Goal: Information Seeking & Learning: Learn about a topic

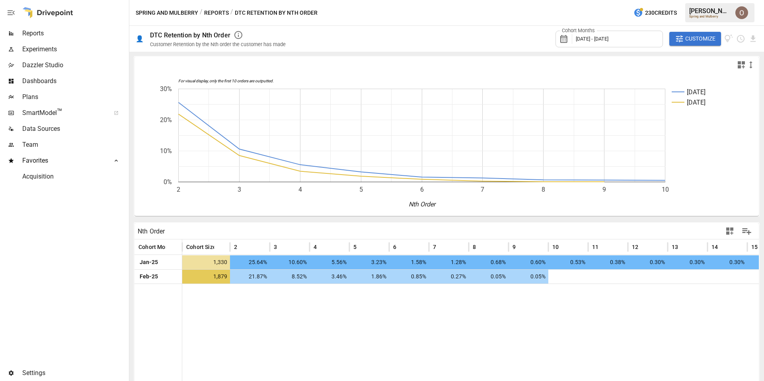
click at [608, 39] on span "[DATE] - [DATE]" at bounding box center [591, 39] width 33 height 6
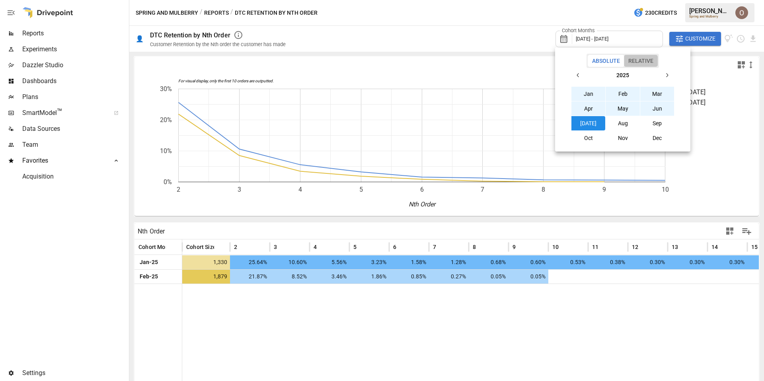
click at [647, 60] on button "Relative" at bounding box center [641, 61] width 34 height 12
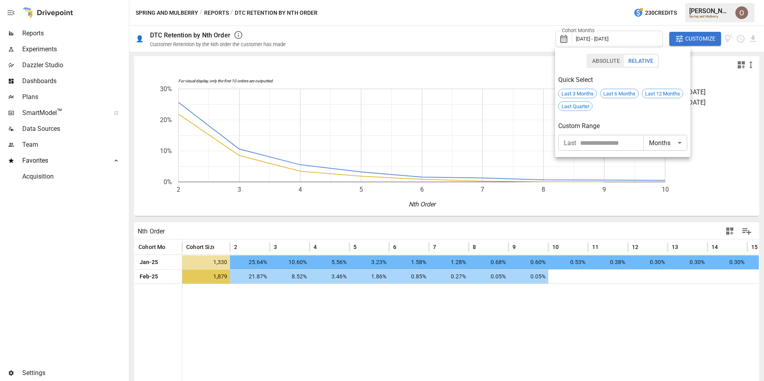
click at [481, 29] on div at bounding box center [382, 190] width 764 height 381
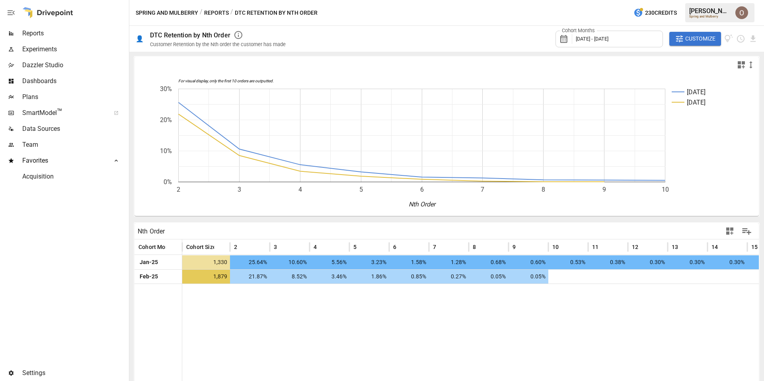
click at [42, 82] on span "Dashboards" at bounding box center [74, 81] width 105 height 10
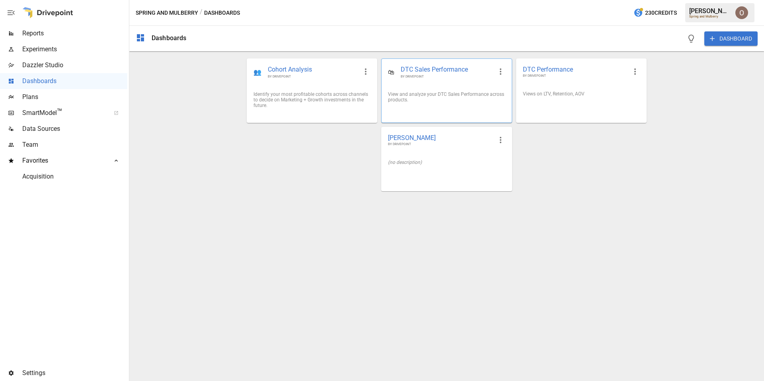
click at [470, 84] on div "🛍 DTC Sales Performance BY DRIVEPOINT" at bounding box center [446, 72] width 130 height 26
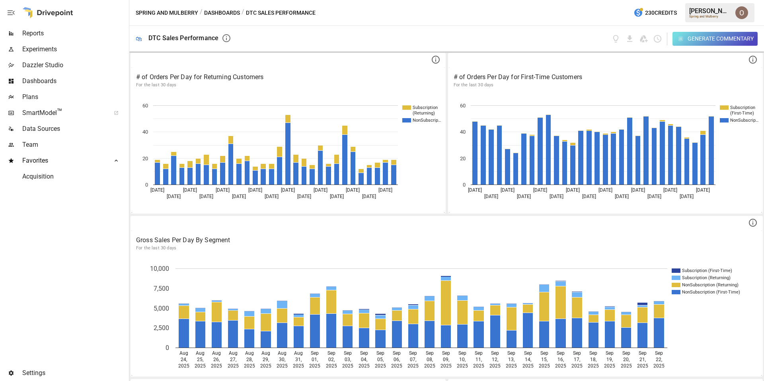
click at [221, 11] on button "Dashboards" at bounding box center [222, 13] width 36 height 10
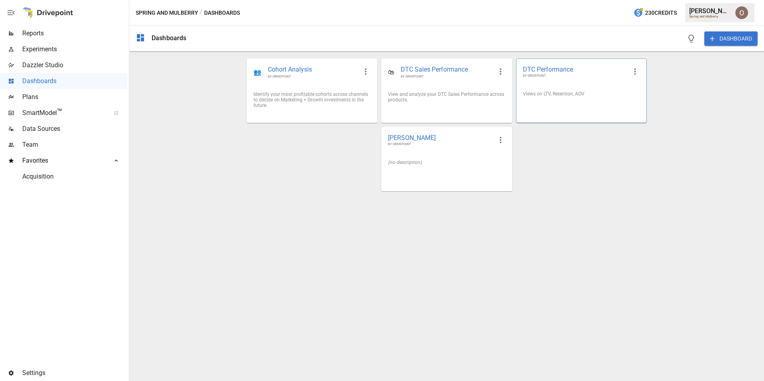
click at [582, 83] on div "DTC Performance BY DRIVEPOINT" at bounding box center [581, 72] width 130 height 26
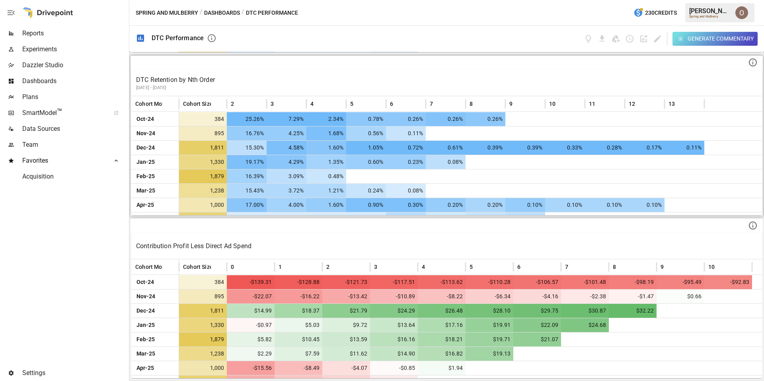
scroll to position [95, 0]
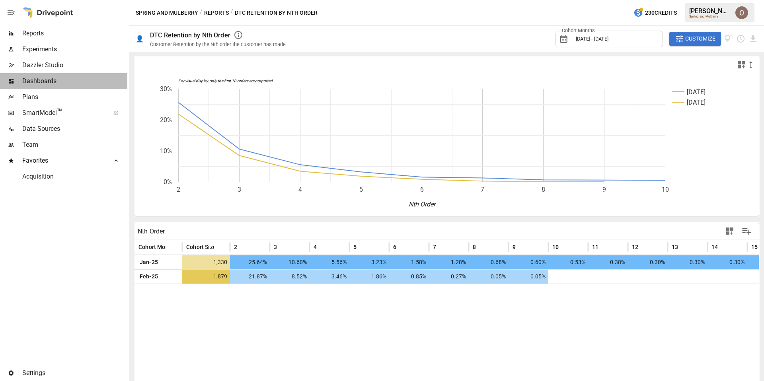
click at [38, 78] on span "Dashboards" at bounding box center [74, 81] width 105 height 10
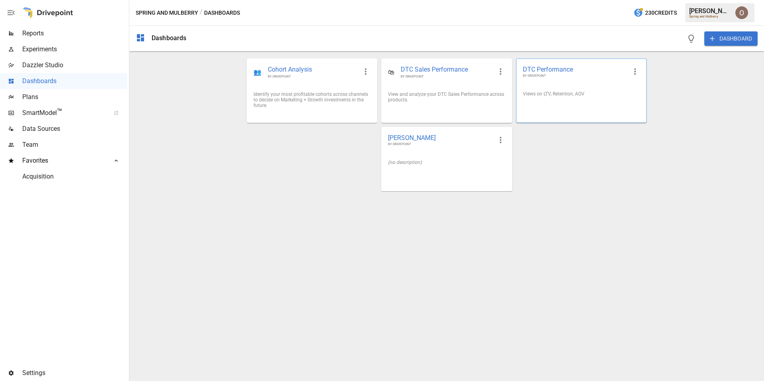
click at [576, 100] on div "Views on LTV, Retention, AOV" at bounding box center [581, 94] width 130 height 18
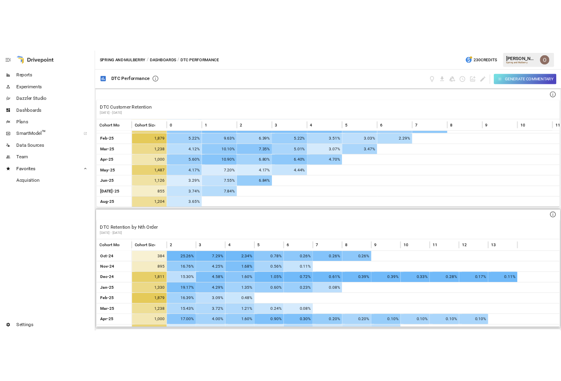
scroll to position [29, 0]
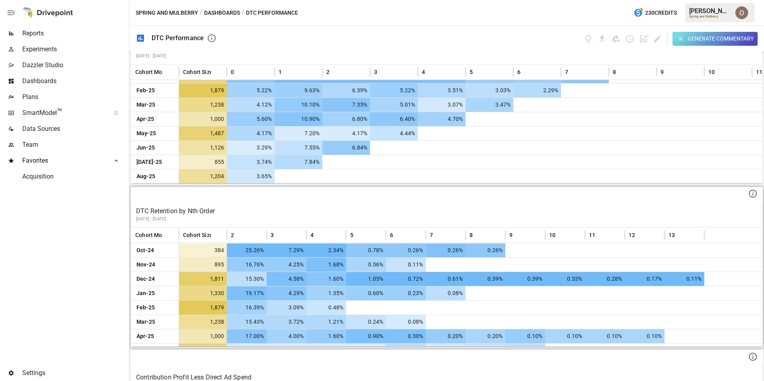
click at [264, 205] on div "DTC Retention by Nth Order [DATE] - [DATE]" at bounding box center [446, 214] width 630 height 26
